Goal: Task Accomplishment & Management: Use online tool/utility

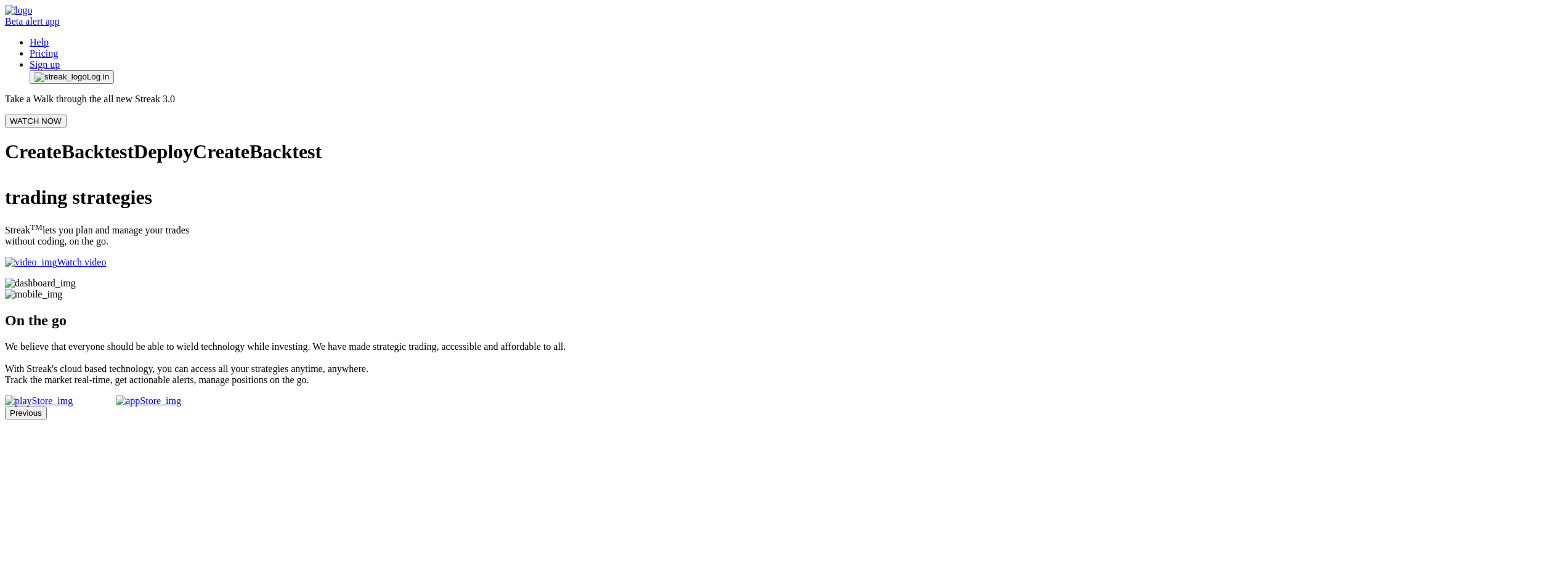
click at [109, 72] on span "Log in" at bounding box center [97, 77] width 22 height 10
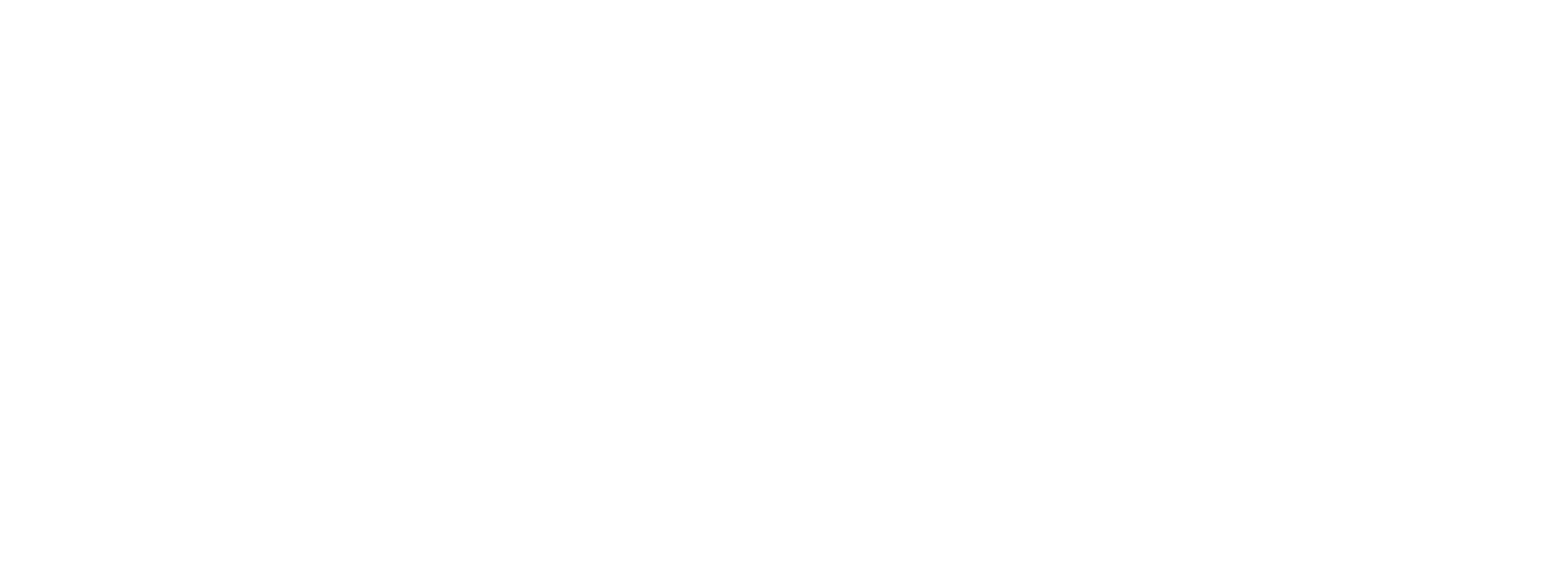
scroll to position [1663, 0]
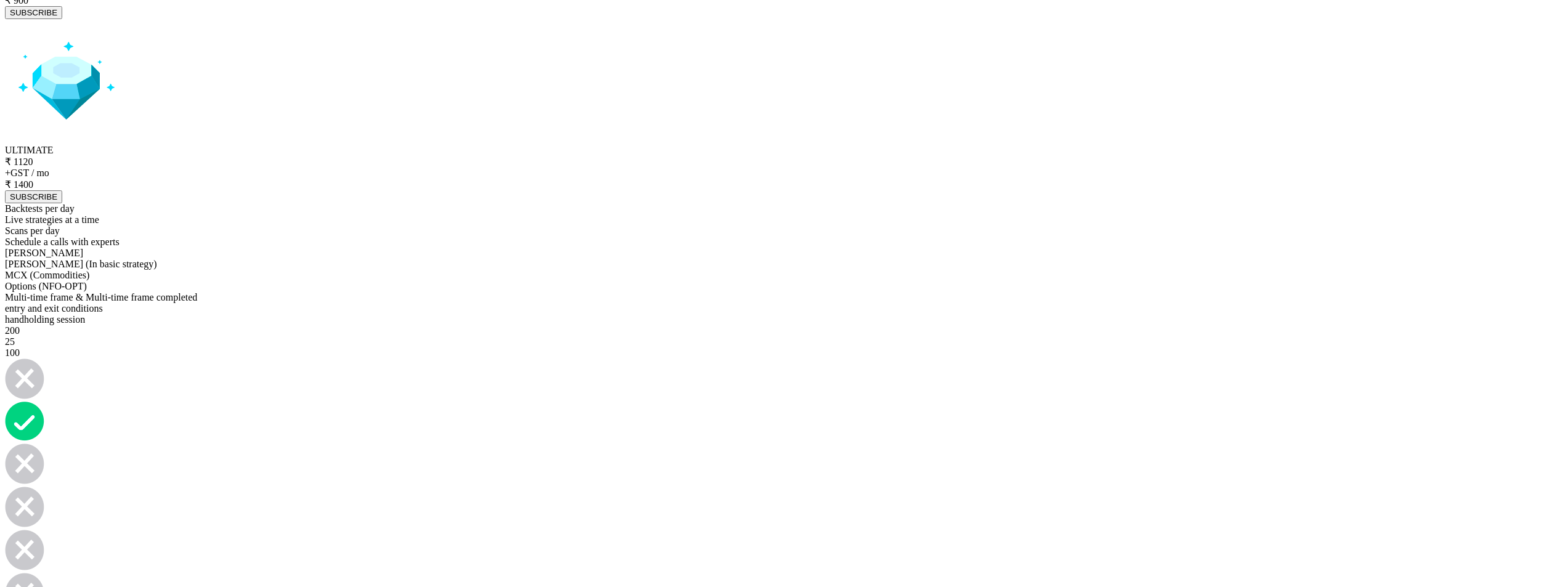
scroll to position [5297, 0]
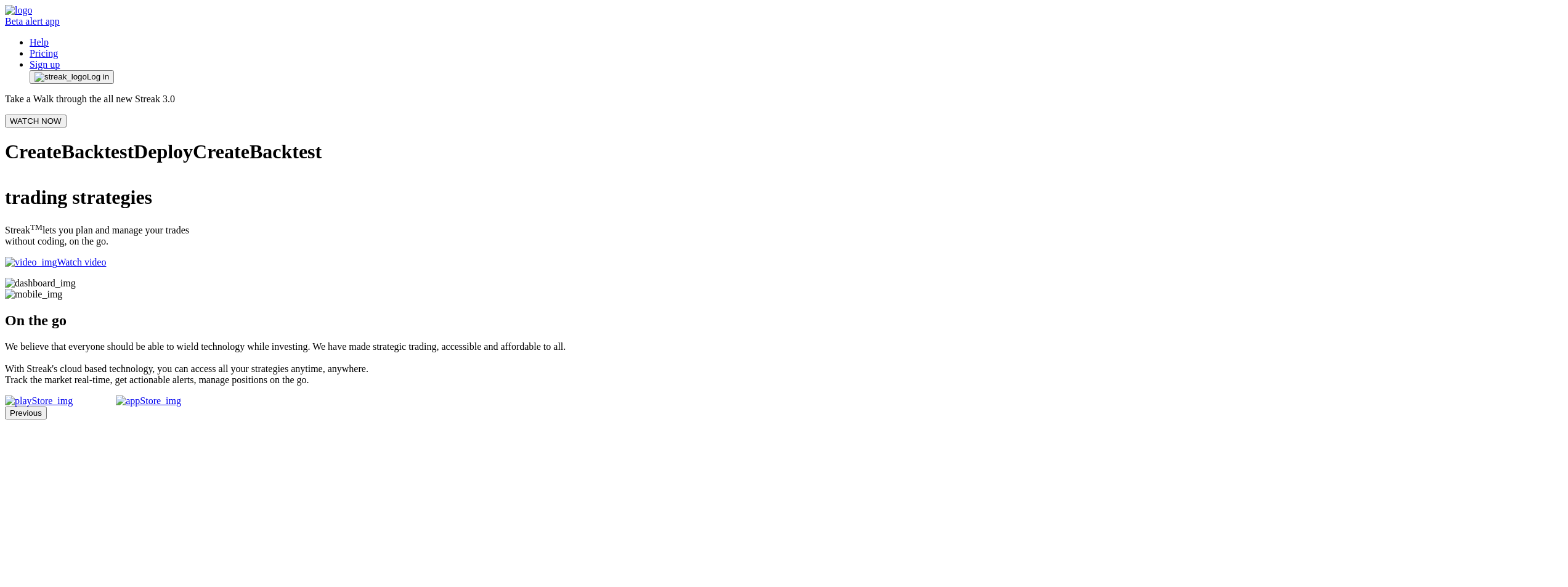
click at [109, 72] on span "Log in" at bounding box center [97, 77] width 22 height 10
click at [66, 114] on button "WATCH NOW" at bounding box center [35, 120] width 62 height 13
click at [76, 278] on img at bounding box center [40, 283] width 71 height 11
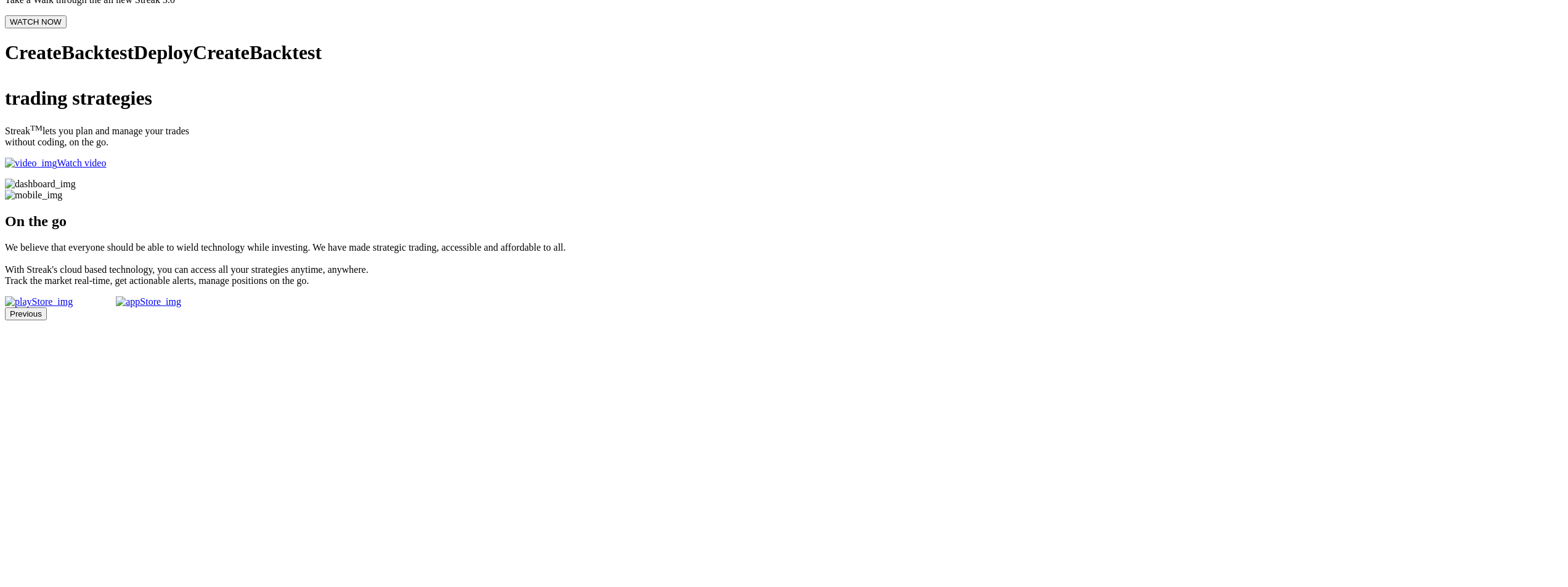
scroll to position [369, 0]
